Goal: Obtain resource: Obtain resource

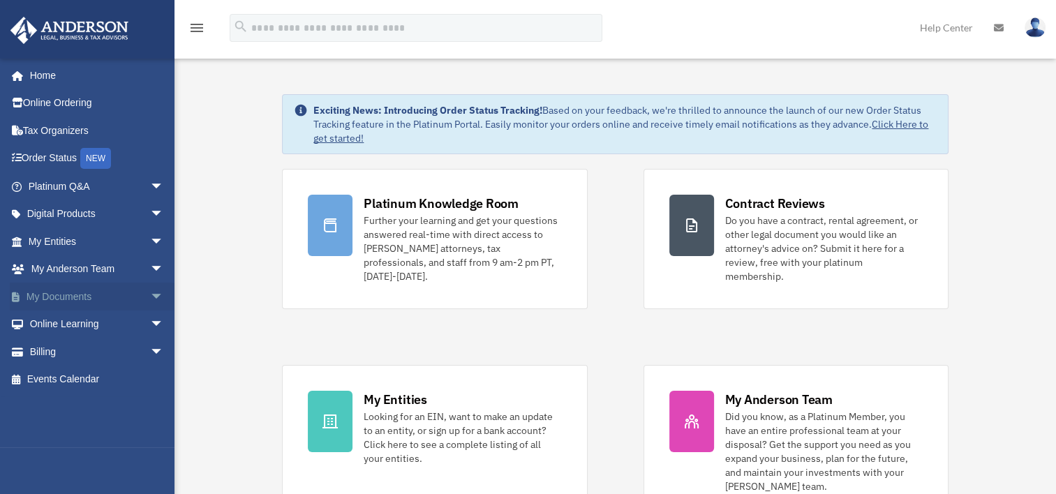
click at [150, 291] on span "arrow_drop_down" at bounding box center [164, 297] width 28 height 29
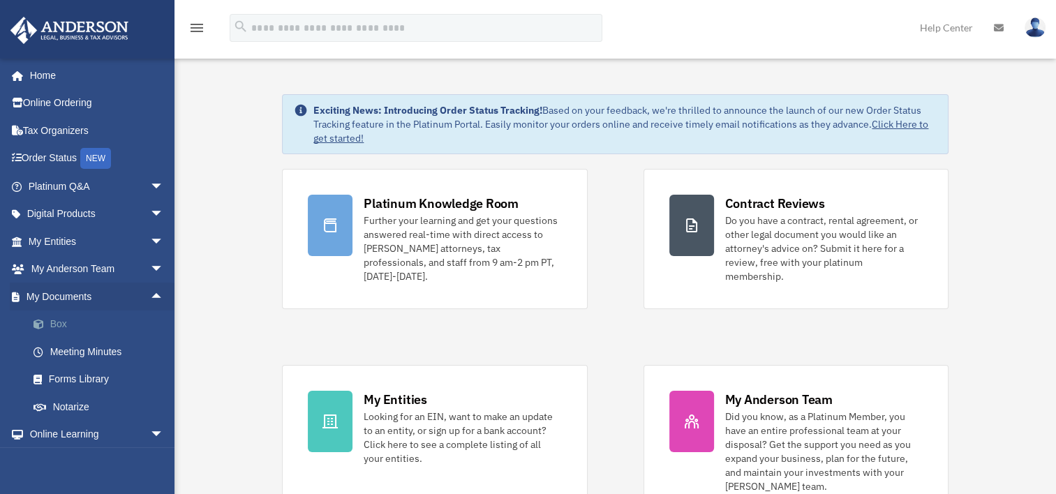
click at [67, 326] on link "Box" at bounding box center [102, 325] width 165 height 28
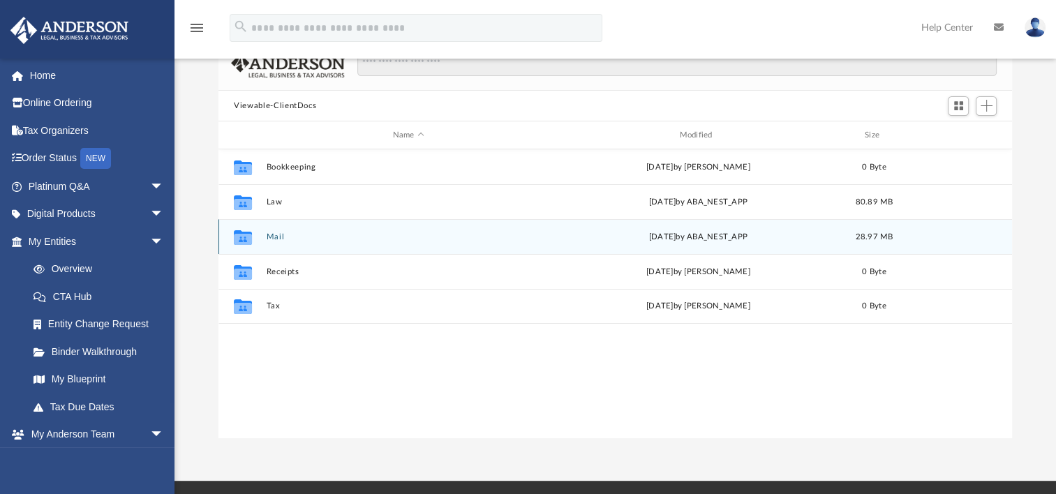
scroll to position [70, 0]
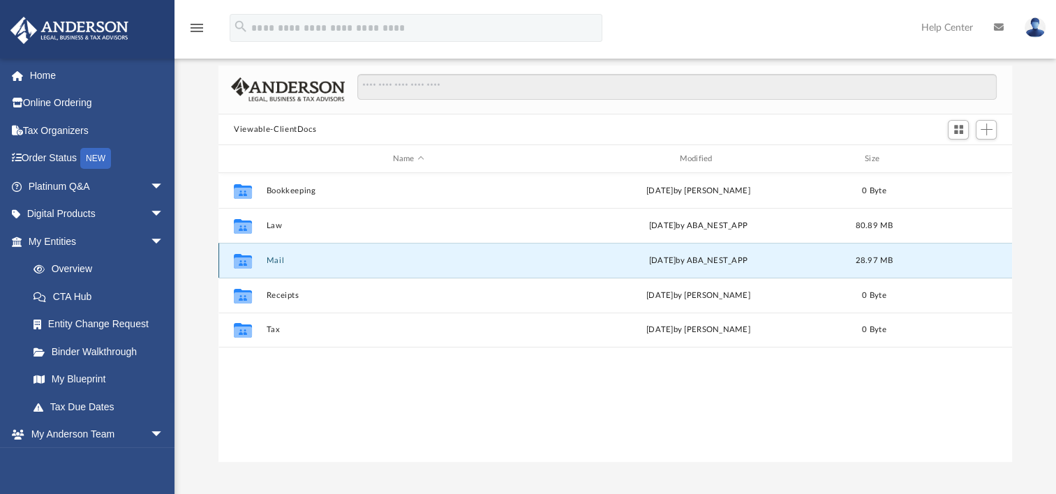
click at [274, 262] on button "Mail" at bounding box center [409, 260] width 284 height 9
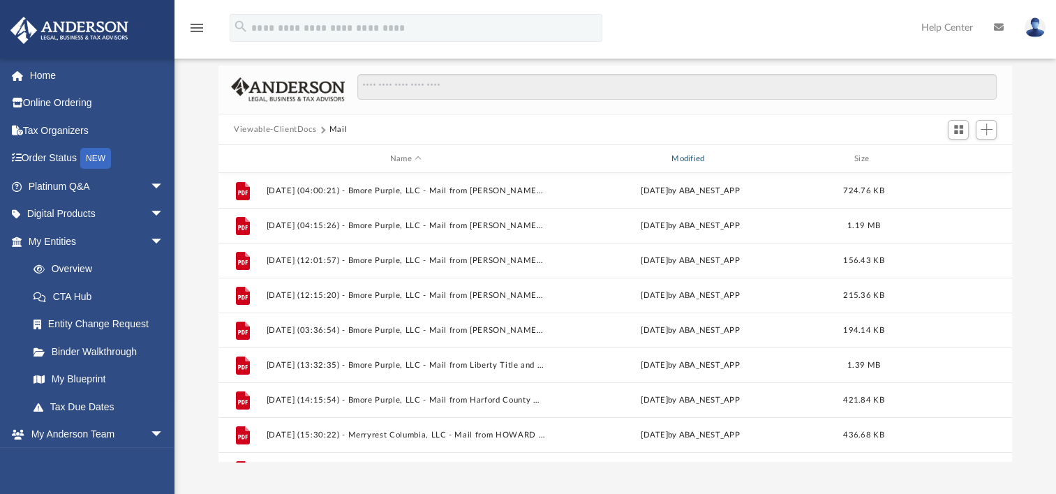
click at [688, 159] on div "Modified" at bounding box center [690, 159] width 279 height 13
click at [685, 156] on div "Modified" at bounding box center [690, 159] width 279 height 13
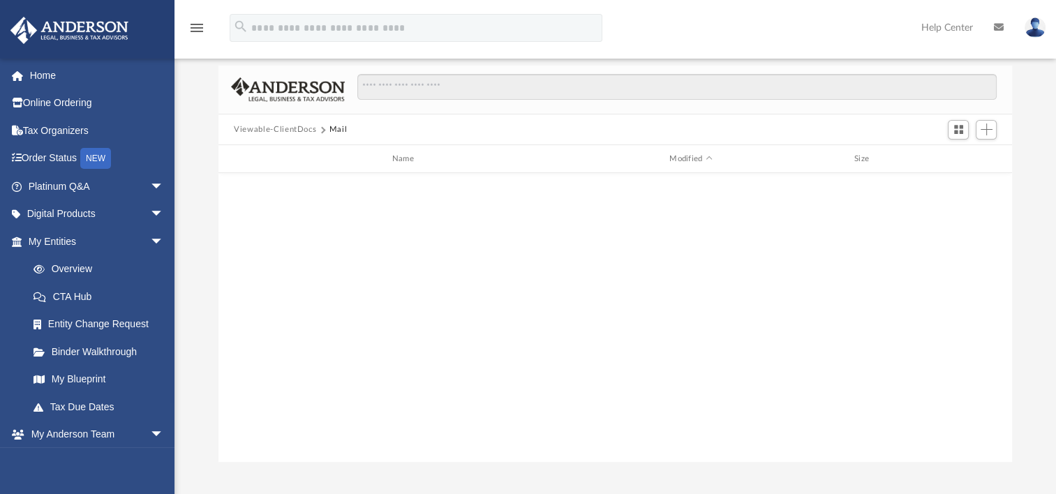
scroll to position [0, 0]
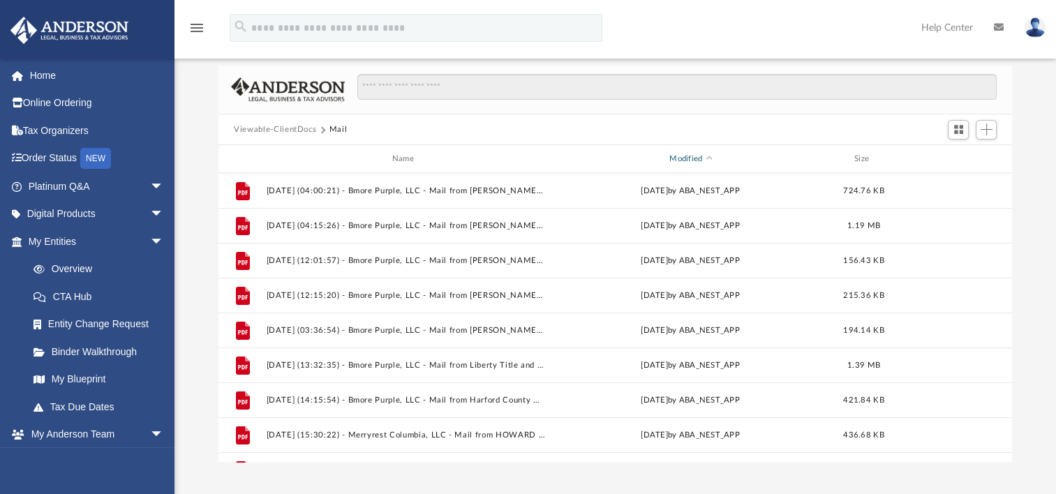
click at [691, 154] on div "Modified" at bounding box center [690, 159] width 279 height 13
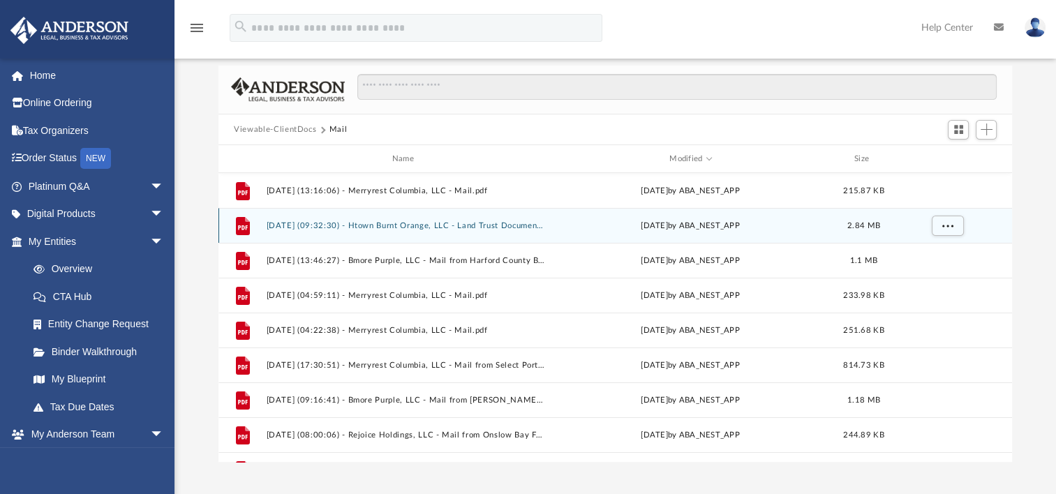
click at [436, 229] on button "[DATE] (09:32:30) - Htown Burnt Orange, LLC - Land Trust Documents from [PERSON…" at bounding box center [406, 225] width 279 height 9
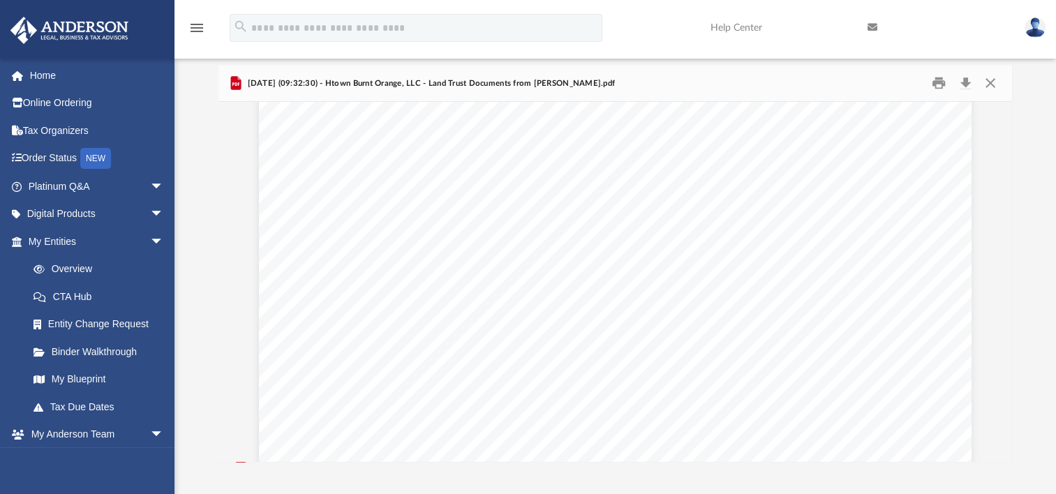
scroll to position [70, 0]
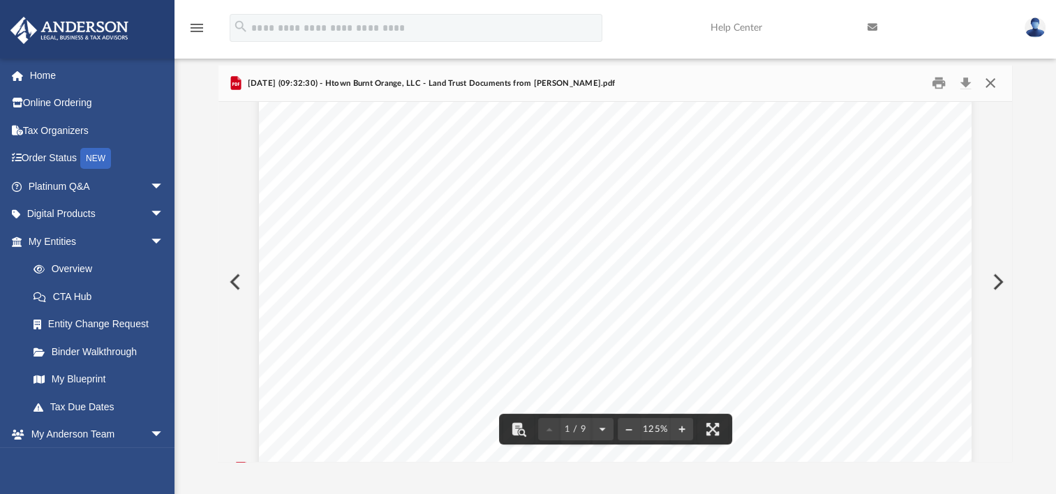
click at [990, 79] on button "Close" at bounding box center [989, 84] width 25 height 22
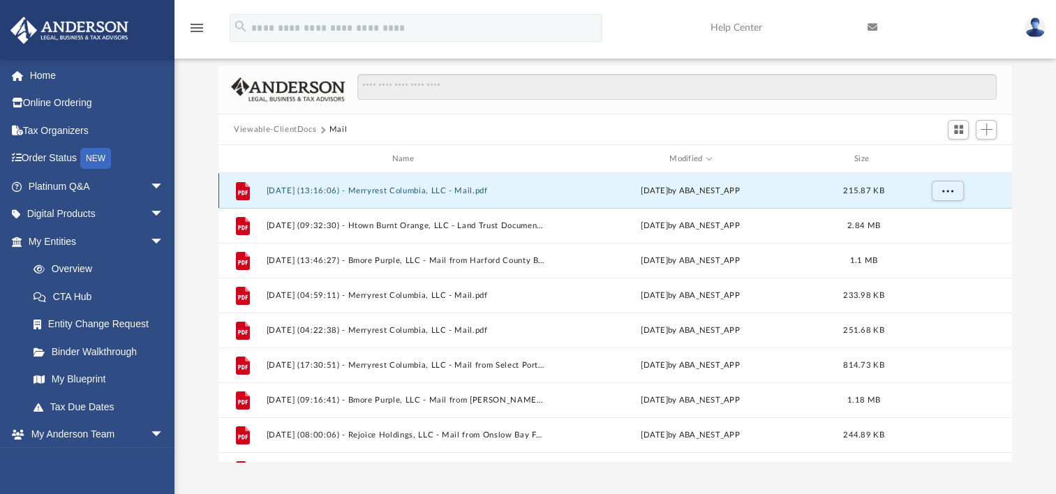
click at [434, 193] on button "[DATE] (13:16:06) - Merryrest Columbia, LLC - Mail.pdf" at bounding box center [406, 190] width 279 height 9
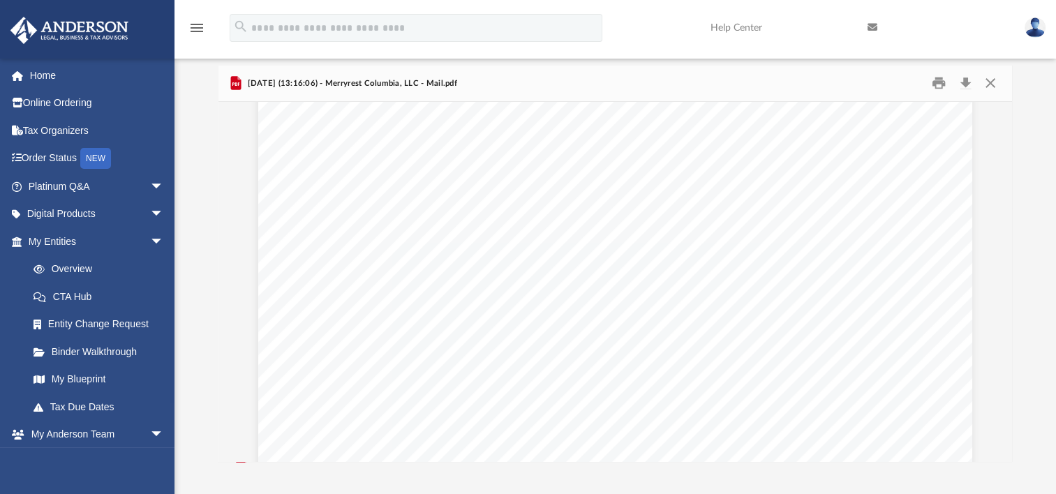
scroll to position [558, 0]
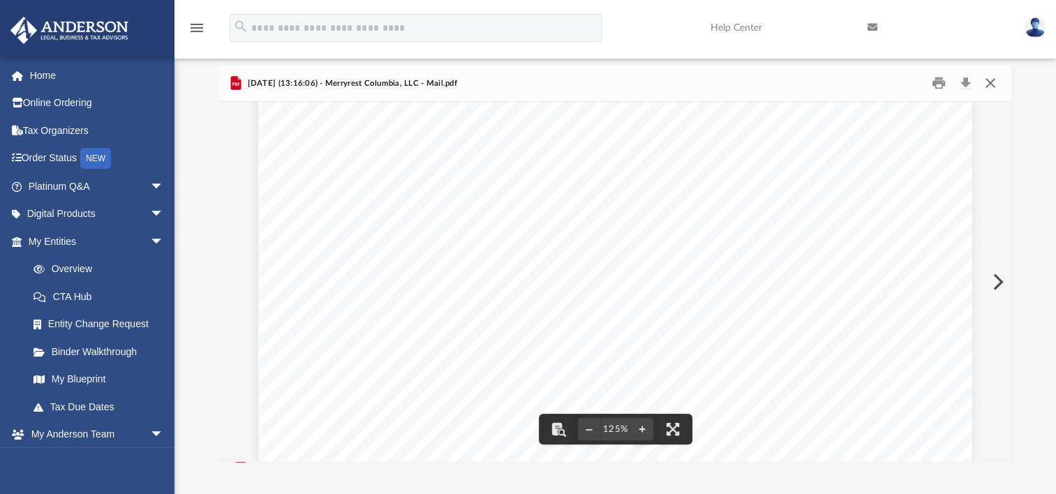
click at [994, 84] on button "Close" at bounding box center [989, 84] width 25 height 22
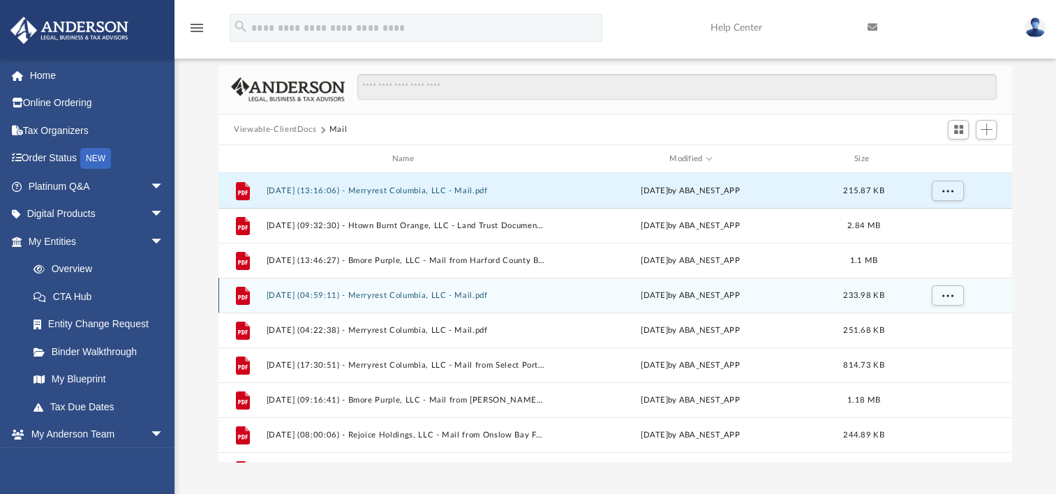
click at [447, 303] on div "File [DATE] (04:59:11) - Merryrest Columbia, LLC - Mail.pdf [DATE] by ABA_NEST_…" at bounding box center [616, 295] width 794 height 35
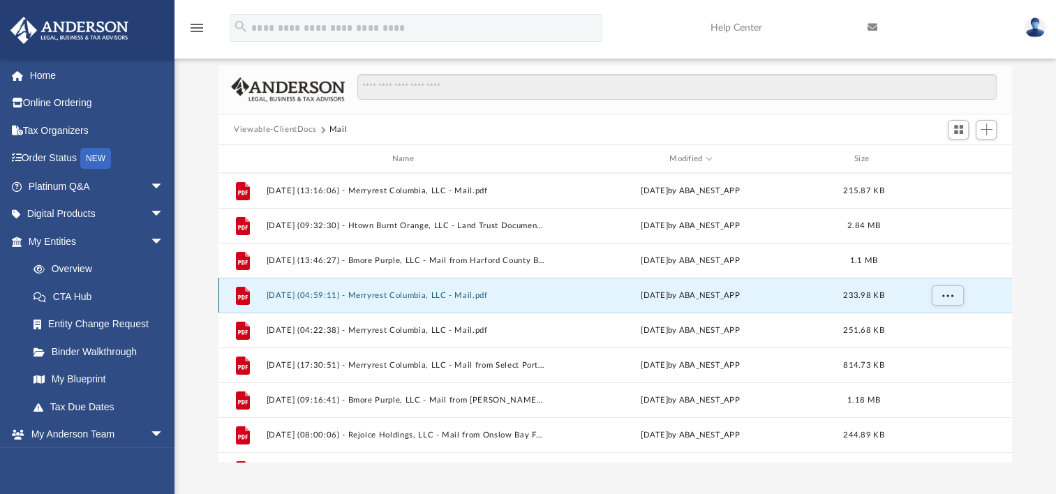
click at [447, 293] on button "[DATE] (04:59:11) - Merryrest Columbia, LLC - Mail.pdf" at bounding box center [406, 295] width 279 height 9
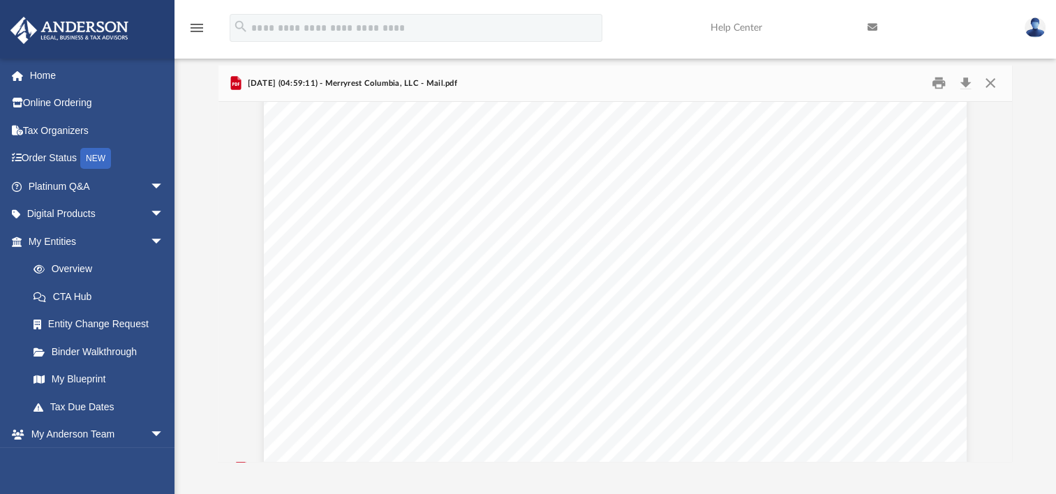
scroll to position [25, 0]
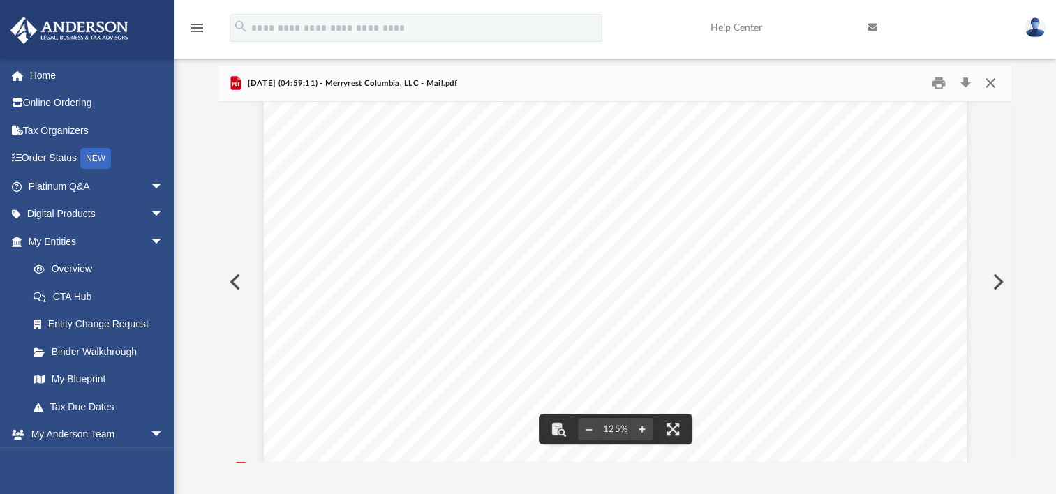
click at [991, 81] on button "Close" at bounding box center [989, 84] width 25 height 22
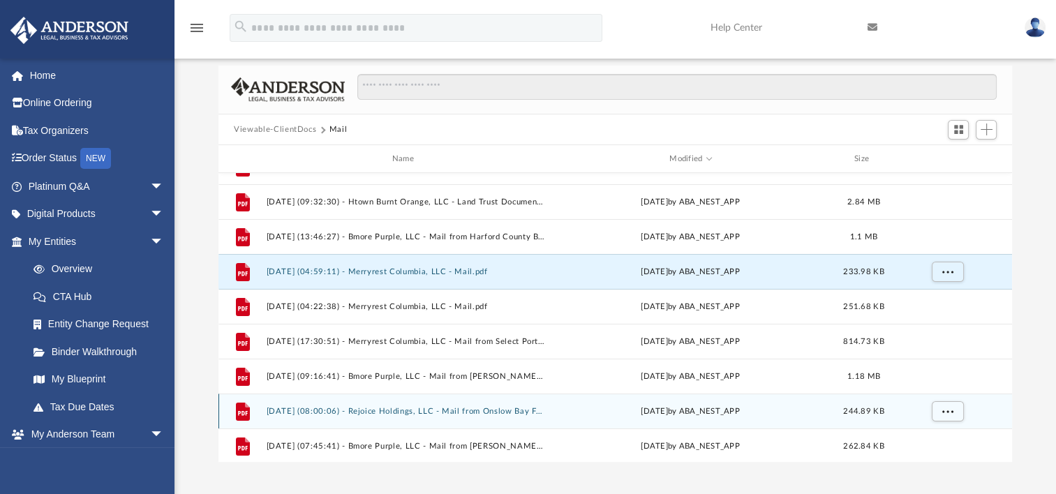
scroll to position [0, 0]
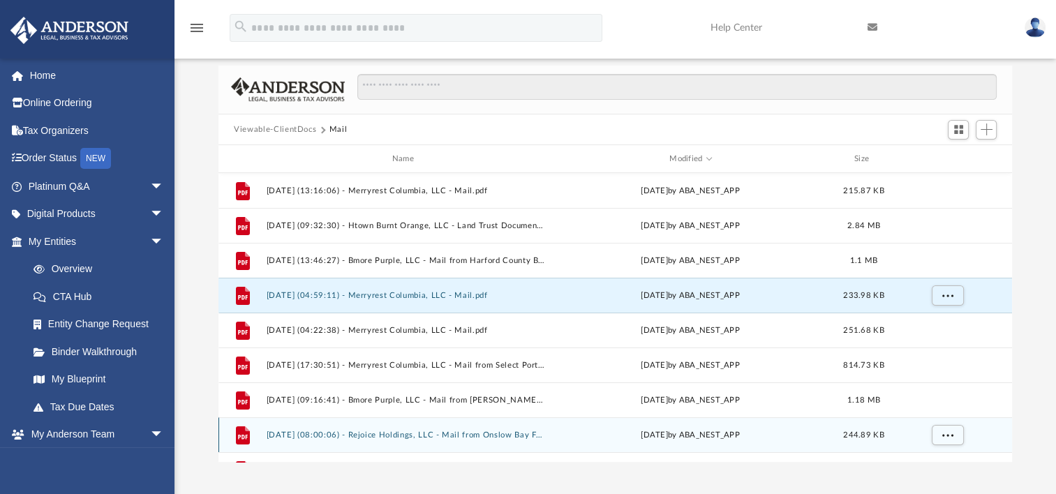
click at [433, 436] on button "[DATE] (08:00:06) - Rejoice Holdings, LLC - Mail from Onslow Bay Financial LLC.…" at bounding box center [406, 435] width 279 height 9
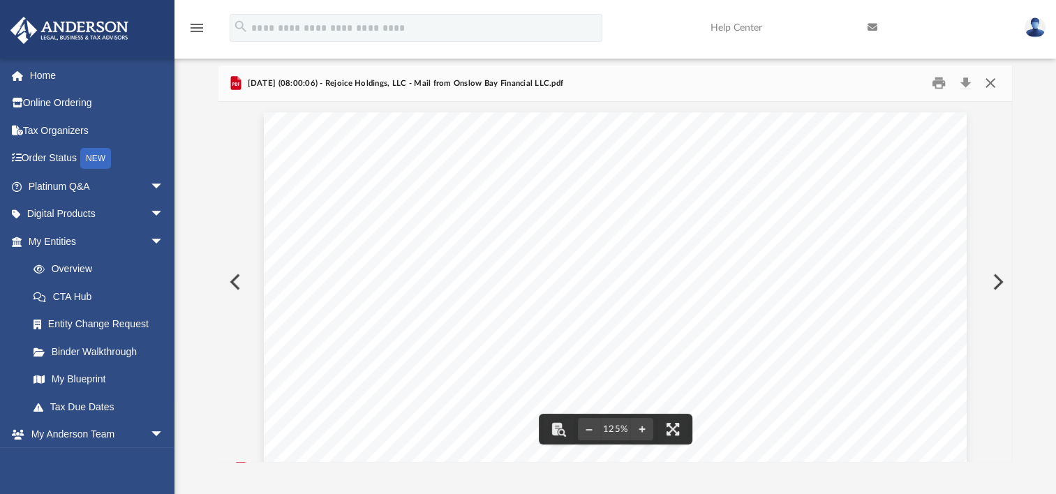
click at [990, 81] on button "Close" at bounding box center [989, 84] width 25 height 22
